Goal: Task Accomplishment & Management: Use online tool/utility

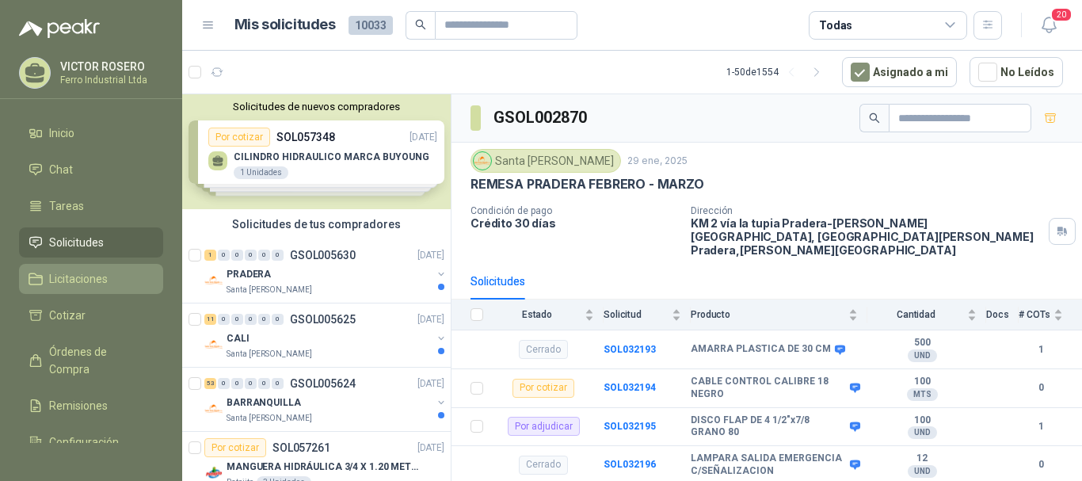
click at [55, 275] on span "Licitaciones" at bounding box center [78, 278] width 59 height 17
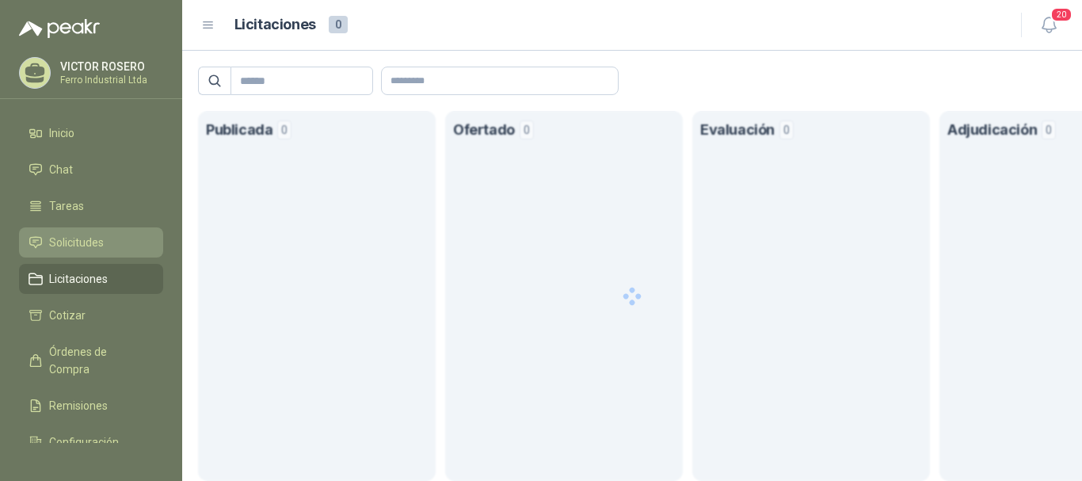
click at [67, 236] on span "Solicitudes" at bounding box center [76, 242] width 55 height 17
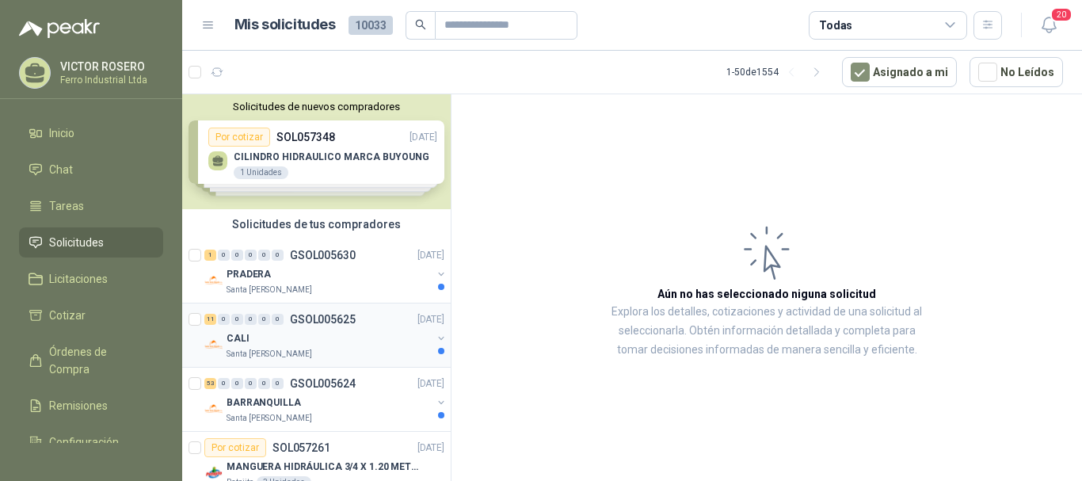
scroll to position [238, 0]
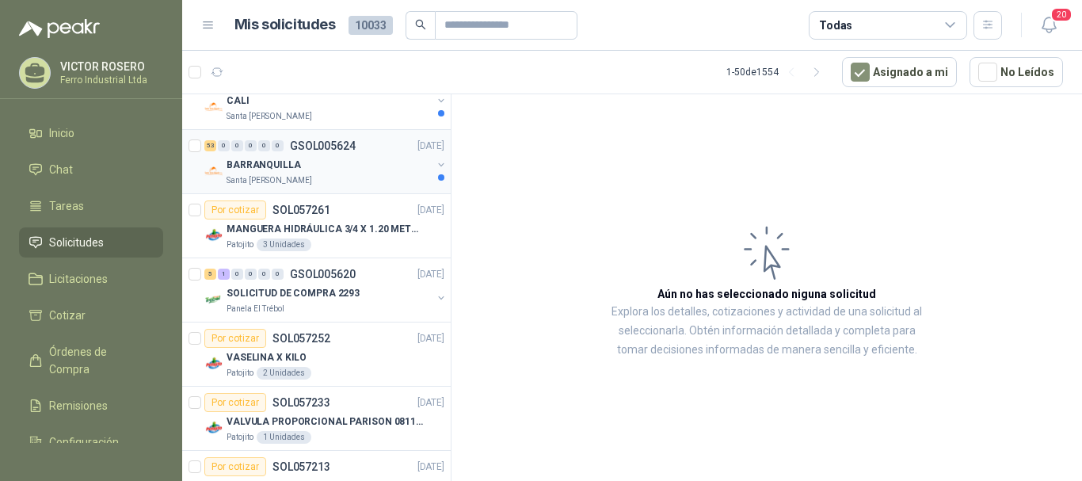
click at [343, 183] on div "Santa [PERSON_NAME]" at bounding box center [329, 180] width 205 height 13
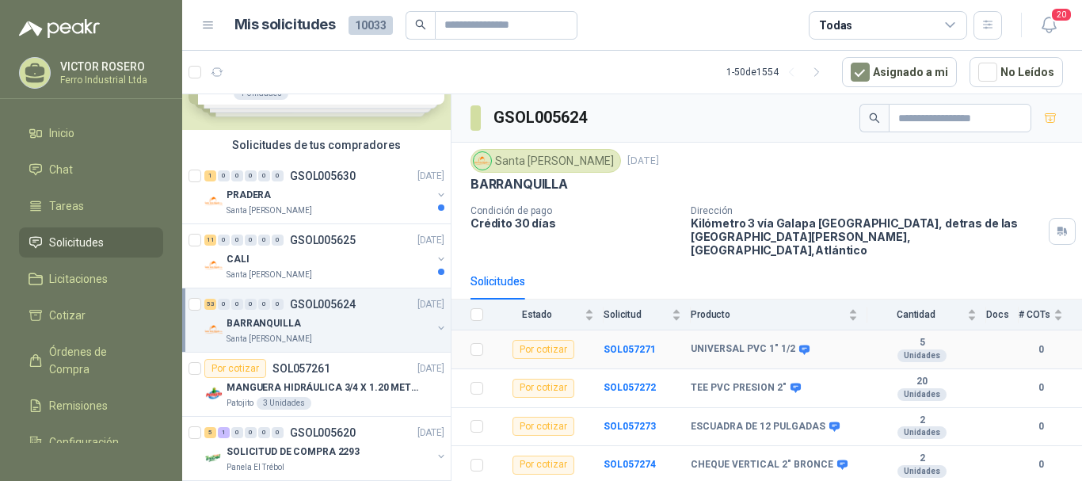
scroll to position [158, 0]
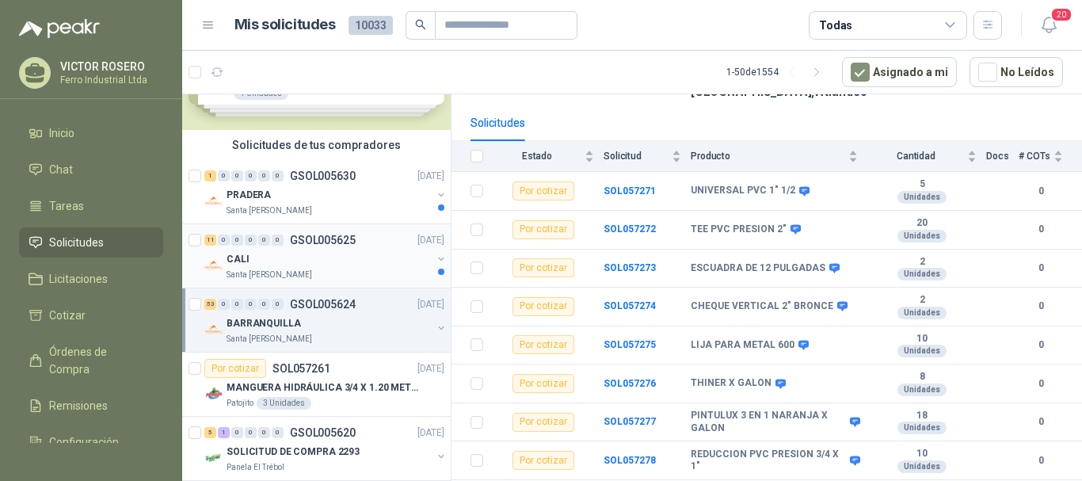
click at [301, 238] on p "GSOL005625" at bounding box center [323, 240] width 66 height 11
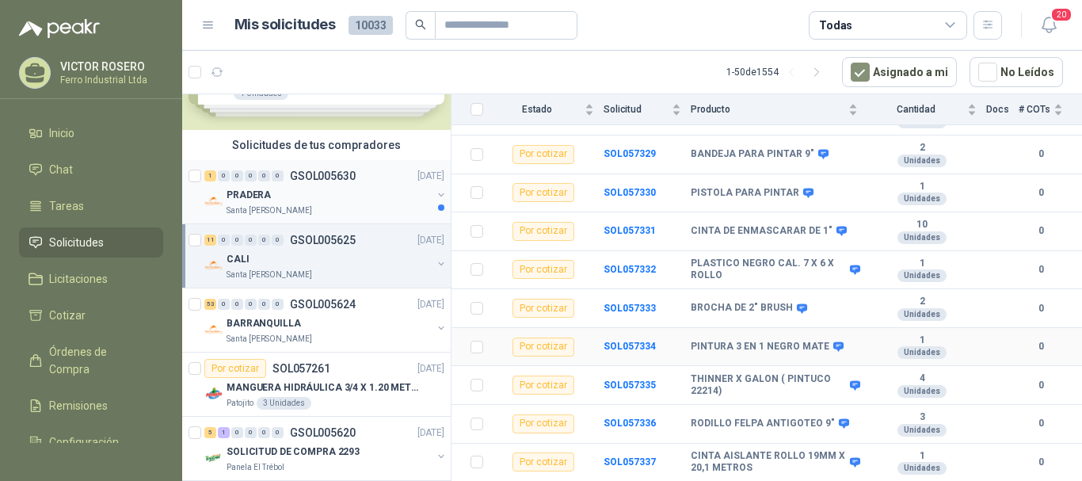
scroll to position [243, 0]
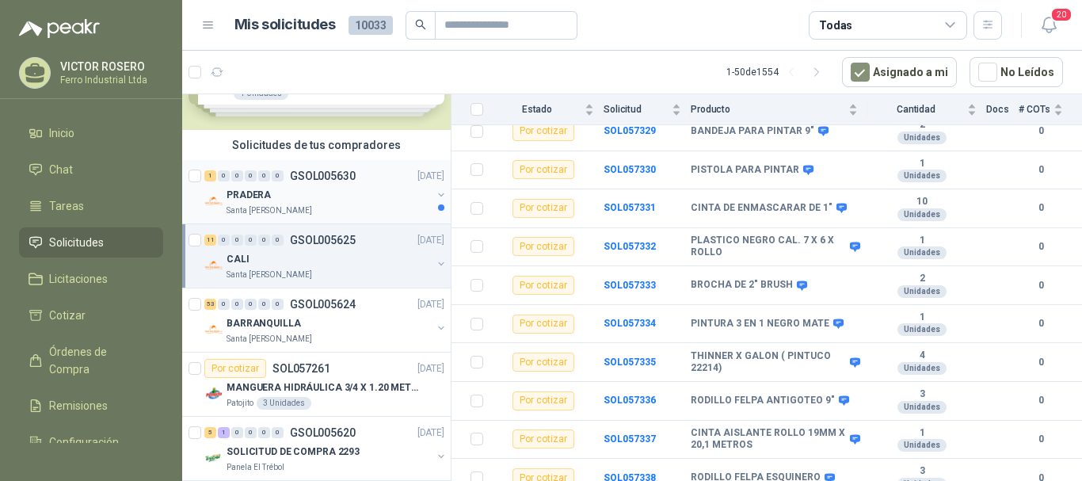
click at [325, 191] on div "PRADERA" at bounding box center [329, 194] width 205 height 19
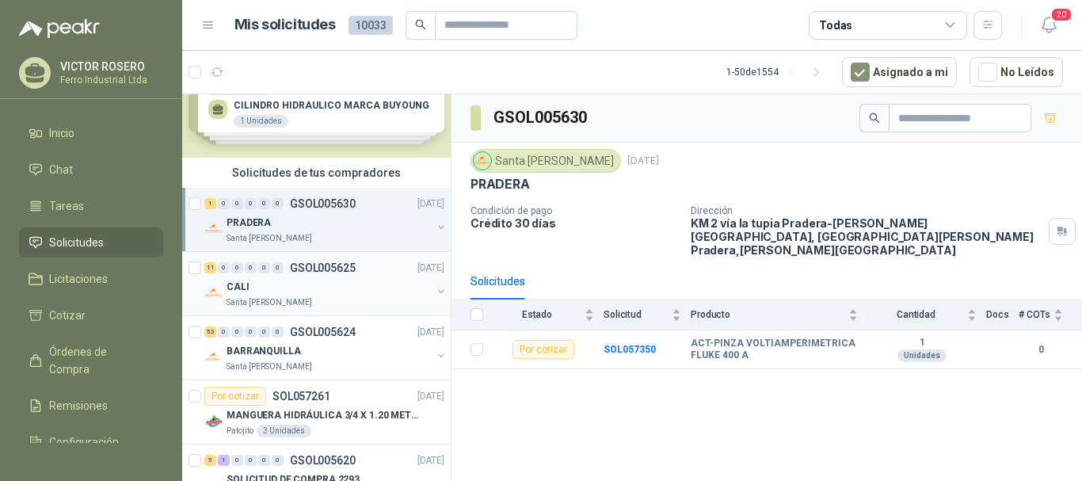
scroll to position [79, 0]
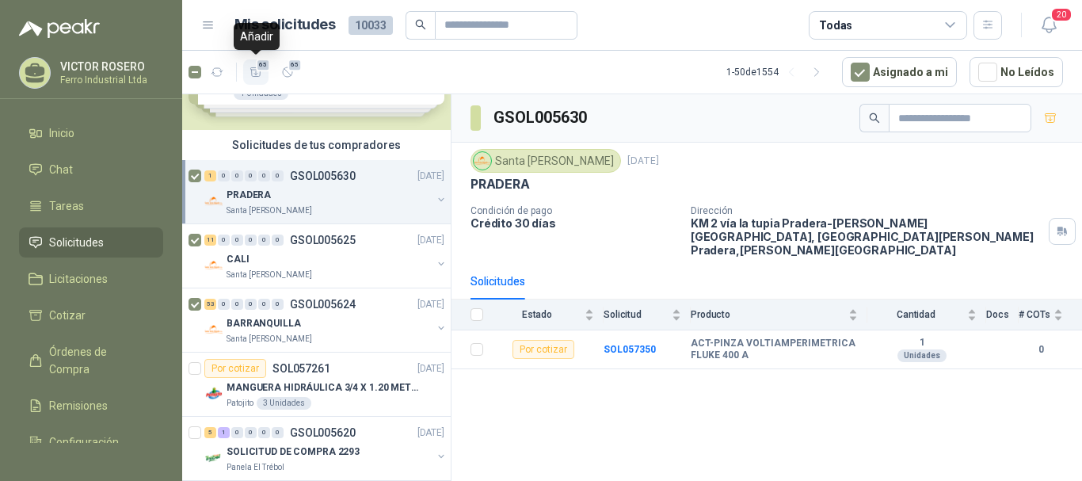
click at [257, 70] on span "65" at bounding box center [263, 65] width 15 height 13
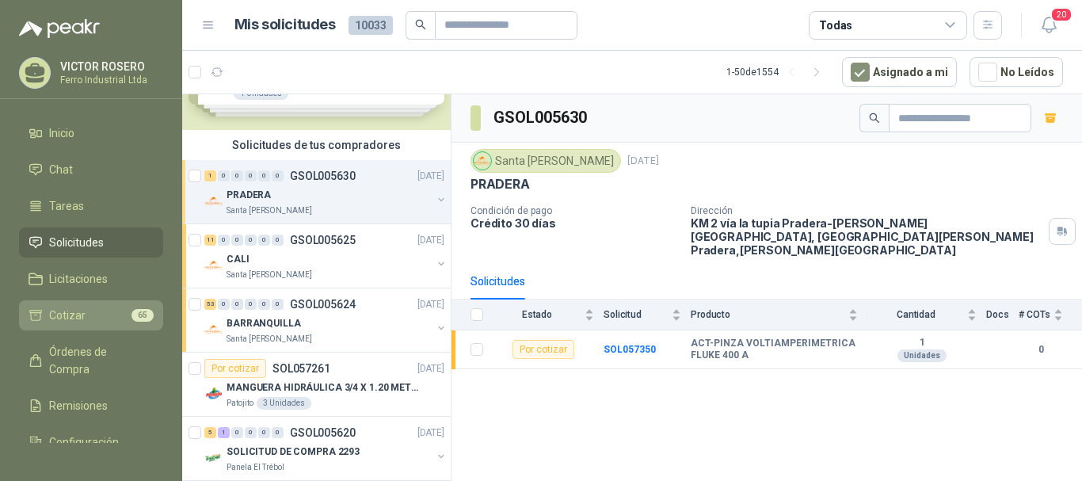
click at [86, 315] on li "Cotizar 65" at bounding box center [91, 315] width 125 height 17
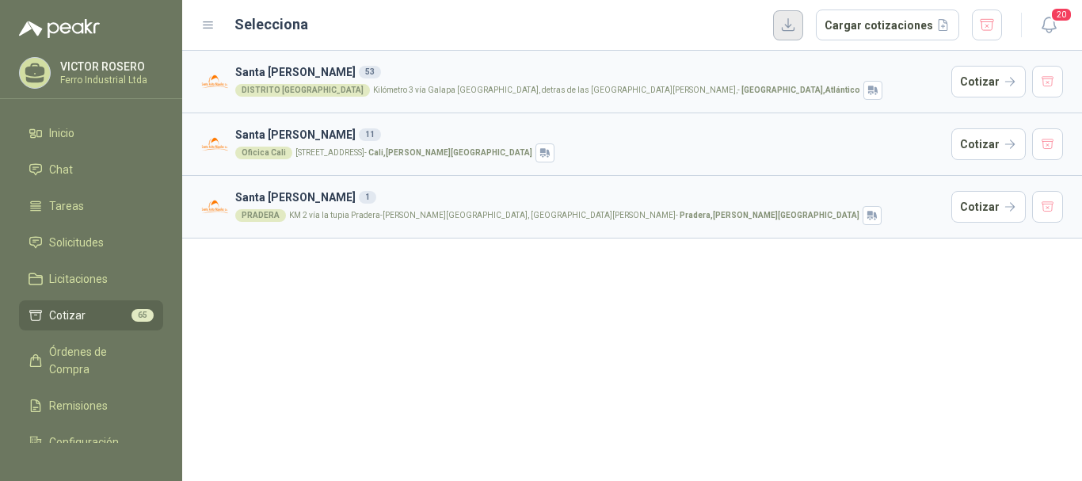
click at [798, 27] on button "button" at bounding box center [788, 25] width 30 height 30
